Goal: Task Accomplishment & Management: Complete application form

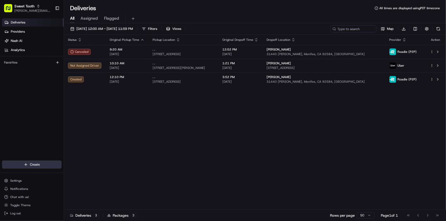
click at [24, 166] on html "Sweet Tooth [PERSON_NAME][EMAIL_ADDRESS][DOMAIN_NAME] Toggle Sidebar Deliveries…" at bounding box center [223, 110] width 446 height 221
click at [83, 172] on link "Delivery" at bounding box center [92, 174] width 57 height 9
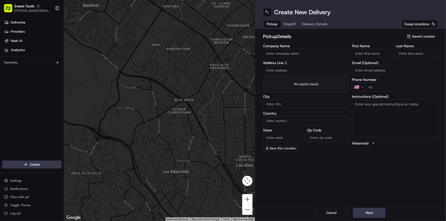
paste input "[STREET_ADDRESS][PERSON_NAME]"
click at [300, 83] on div "[STREET_ADDRESS][PERSON_NAME]" at bounding box center [305, 81] width 83 height 8
type input "[STREET_ADDRESS][PERSON_NAME]"
type input "[GEOGRAPHIC_DATA]"
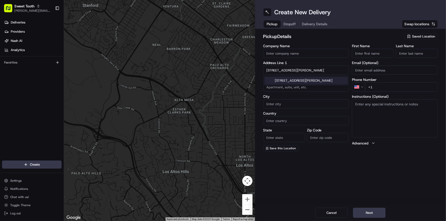
type input "FL"
type input "32065"
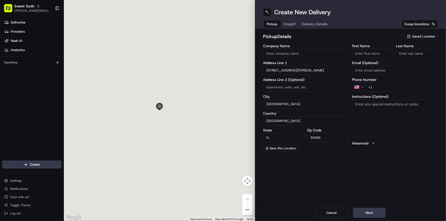
type input "[STREET_ADDRESS][PERSON_NAME]"
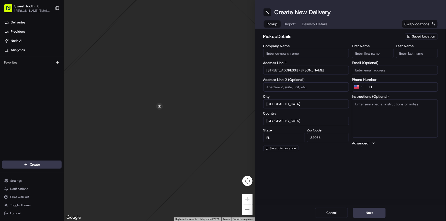
click at [376, 90] on input "+1" at bounding box center [401, 86] width 73 height 9
type input "[PHONE_NUMBER]"
click at [377, 177] on div "Create New Delivery Pickup Dropoff Delivery Details Swap locations pickup Detai…" at bounding box center [350, 110] width 191 height 221
click at [373, 52] on input "First Name" at bounding box center [373, 53] width 42 height 9
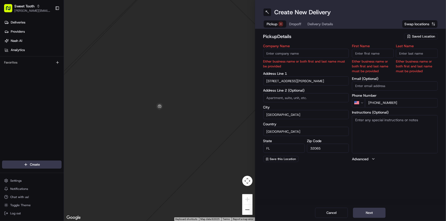
click at [363, 53] on input "First Name" at bounding box center [373, 53] width 42 height 9
type input "."
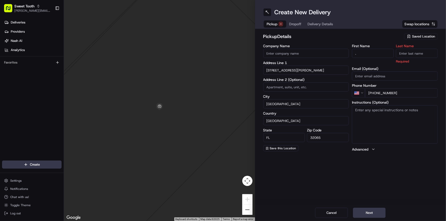
drag, startPoint x: 405, startPoint y: 52, endPoint x: 406, endPoint y: 56, distance: 3.9
click at [405, 52] on input "Last Name" at bounding box center [417, 53] width 42 height 9
type input "."
click at [421, 181] on div "Create New Delivery Pickup Dropoff Delivery Details Swap locations pickup Detai…" at bounding box center [350, 110] width 191 height 221
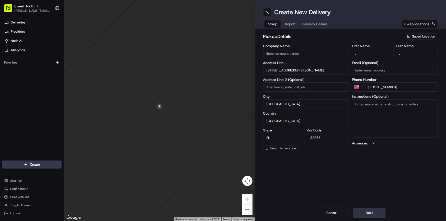
click at [370, 210] on button "Next" at bounding box center [369, 213] width 33 height 10
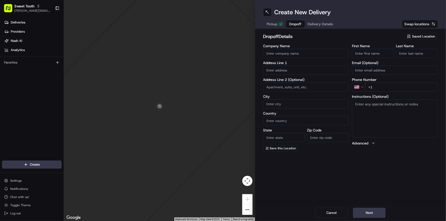
click at [384, 87] on input "+1" at bounding box center [401, 86] width 73 height 9
type input "+1"
click at [313, 68] on input "text" at bounding box center [306, 70] width 86 height 9
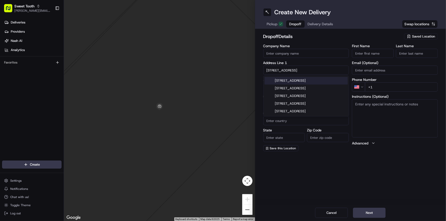
click at [308, 81] on div "[STREET_ADDRESS]" at bounding box center [305, 81] width 83 height 8
type input "[STREET_ADDRESS]"
type input "[GEOGRAPHIC_DATA]"
type input "FL"
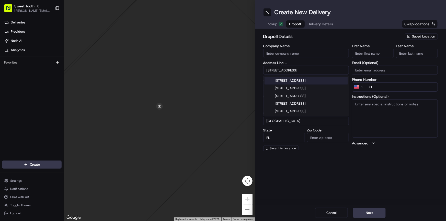
type input "32221"
type input "[STREET_ADDRESS]"
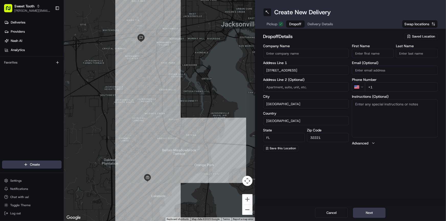
click at [372, 53] on input "First Name" at bounding box center [373, 53] width 42 height 9
type input "b"
type input "[PERSON_NAME]"
click at [385, 85] on input "+1" at bounding box center [401, 86] width 73 height 9
paste input "[PHONE_NUMBER]"
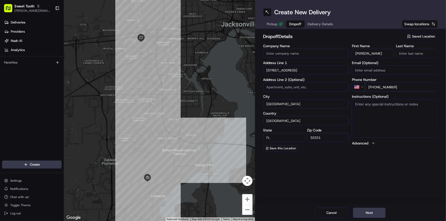
type input "[PHONE_NUMBER]"
click at [396, 166] on div "Create New Delivery Pickup Dropoff Delivery Details Swap locations dropoff Deta…" at bounding box center [350, 110] width 191 height 221
click at [368, 215] on button "Next" at bounding box center [369, 213] width 33 height 10
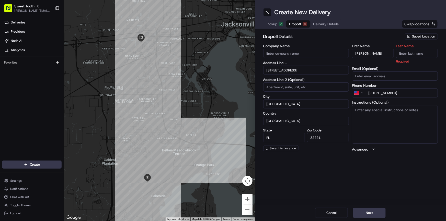
click at [407, 53] on input "Last Name" at bounding box center [417, 53] width 42 height 9
type input "212"
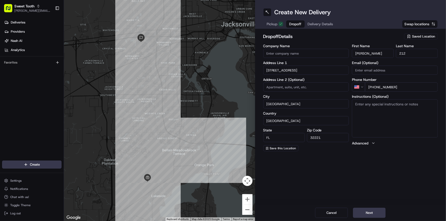
click at [380, 38] on h2 "dropoff Details" at bounding box center [332, 36] width 138 height 7
click at [404, 53] on input "212" at bounding box center [417, 53] width 42 height 9
type input "D"
click at [370, 27] on div "Pickup Dropoff Delivery Details Swap locations" at bounding box center [350, 23] width 175 height 9
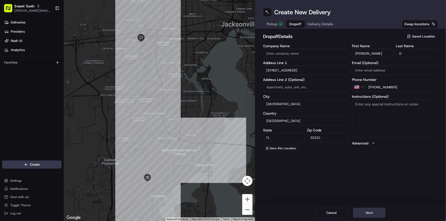
click at [373, 210] on button "Next" at bounding box center [369, 213] width 33 height 10
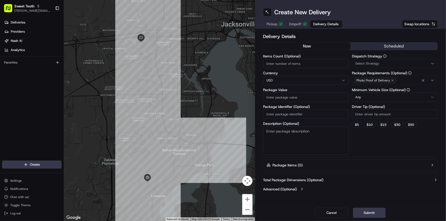
click at [287, 97] on input "Package Value" at bounding box center [306, 97] width 86 height 9
type input "211.20"
click at [302, 87] on div "Items Count (Optional) Currency USD Package Value 211.20 Package Identifier (Op…" at bounding box center [306, 104] width 86 height 101
click at [365, 214] on button "Submit" at bounding box center [369, 213] width 33 height 10
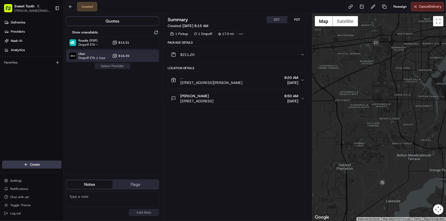
click at [95, 56] on span "Dropoff ETA 1 hour" at bounding box center [91, 58] width 27 height 4
click at [110, 67] on button "Assign Provider" at bounding box center [112, 66] width 36 height 6
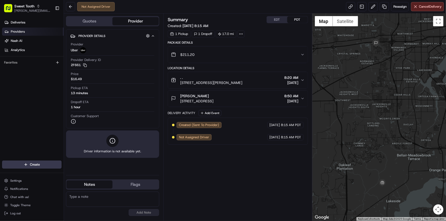
click at [28, 32] on link "Providers" at bounding box center [33, 32] width 62 height 8
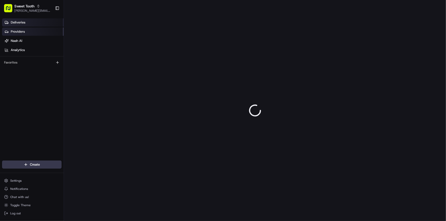
click at [24, 23] on span "Deliveries" at bounding box center [18, 22] width 15 height 5
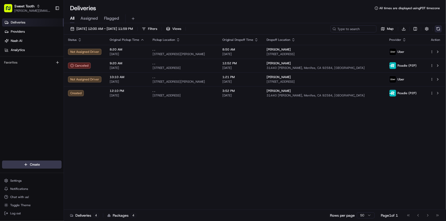
click at [441, 28] on button at bounding box center [437, 28] width 7 height 7
click at [439, 29] on button at bounding box center [437, 28] width 7 height 7
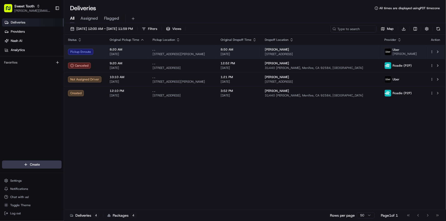
click at [99, 51] on div "Pickup Enroute" at bounding box center [84, 52] width 33 height 6
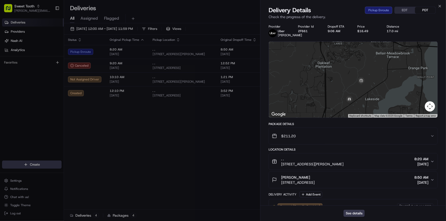
drag, startPoint x: 375, startPoint y: 107, endPoint x: 369, endPoint y: 96, distance: 12.5
click at [369, 96] on div at bounding box center [353, 80] width 169 height 76
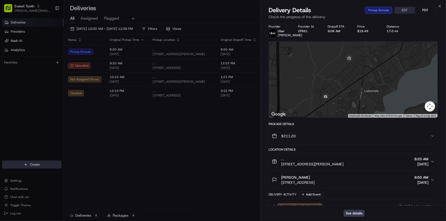
drag, startPoint x: 352, startPoint y: 86, endPoint x: 351, endPoint y: 93, distance: 7.1
click at [351, 93] on div at bounding box center [353, 80] width 169 height 76
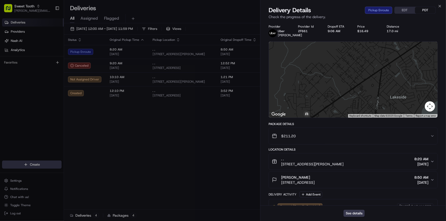
drag, startPoint x: 345, startPoint y: 96, endPoint x: 351, endPoint y: 96, distance: 6.4
click at [351, 96] on div at bounding box center [353, 80] width 169 height 76
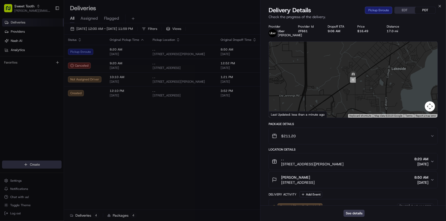
drag, startPoint x: 369, startPoint y: 86, endPoint x: 354, endPoint y: 104, distance: 24.2
click at [354, 104] on div at bounding box center [353, 80] width 169 height 76
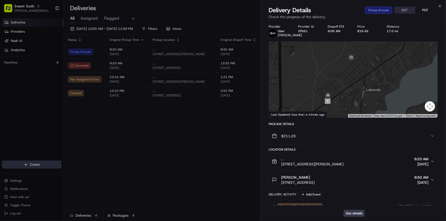
drag, startPoint x: 349, startPoint y: 108, endPoint x: 349, endPoint y: 100, distance: 8.4
click at [349, 100] on div at bounding box center [353, 80] width 169 height 76
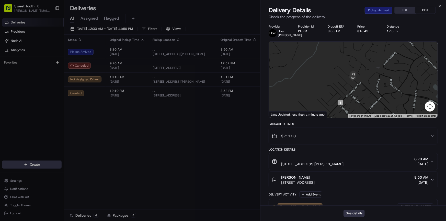
click at [358, 215] on button "See details" at bounding box center [353, 213] width 21 height 7
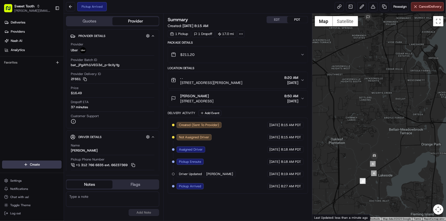
drag, startPoint x: 395, startPoint y: 180, endPoint x: 389, endPoint y: 164, distance: 16.9
click at [389, 164] on div at bounding box center [379, 117] width 134 height 207
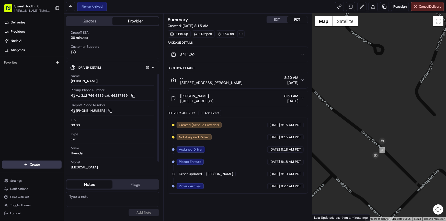
scroll to position [87, 0]
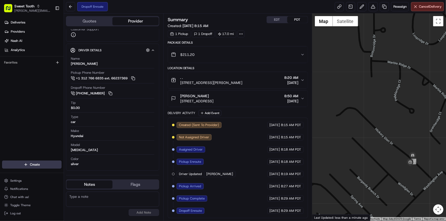
drag, startPoint x: 424, startPoint y: 163, endPoint x: 396, endPoint y: 145, distance: 33.0
click at [397, 145] on div at bounding box center [379, 117] width 134 height 207
